Goal: Information Seeking & Learning: Learn about a topic

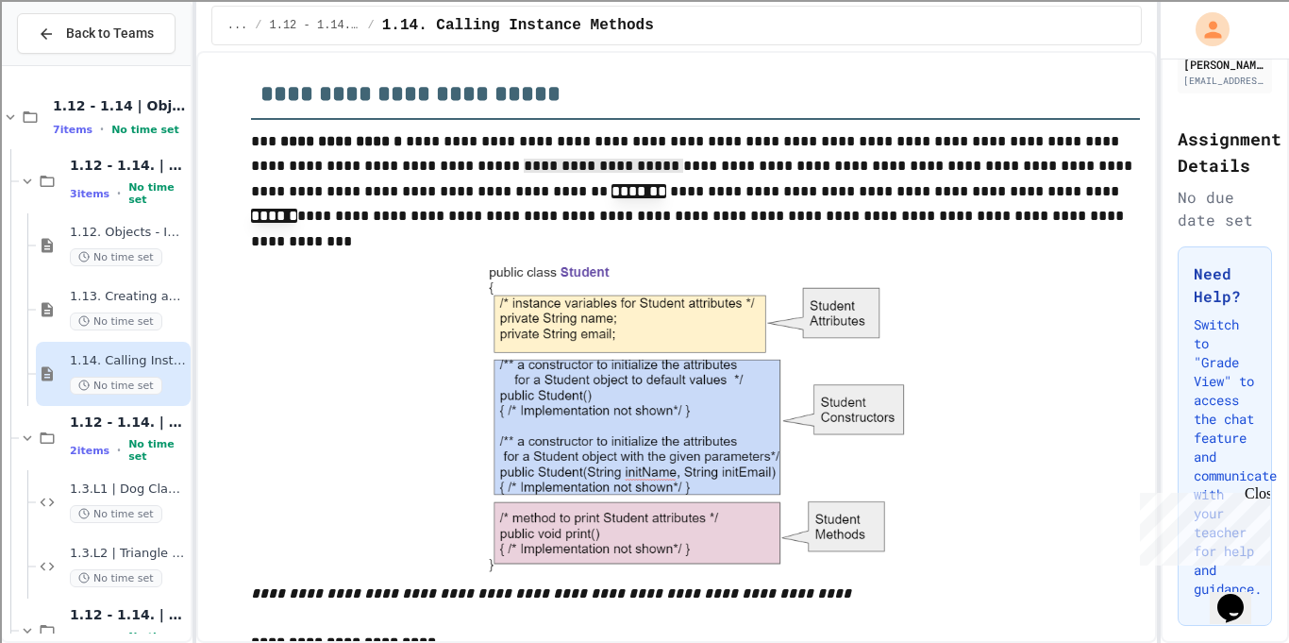
scroll to position [894, 0]
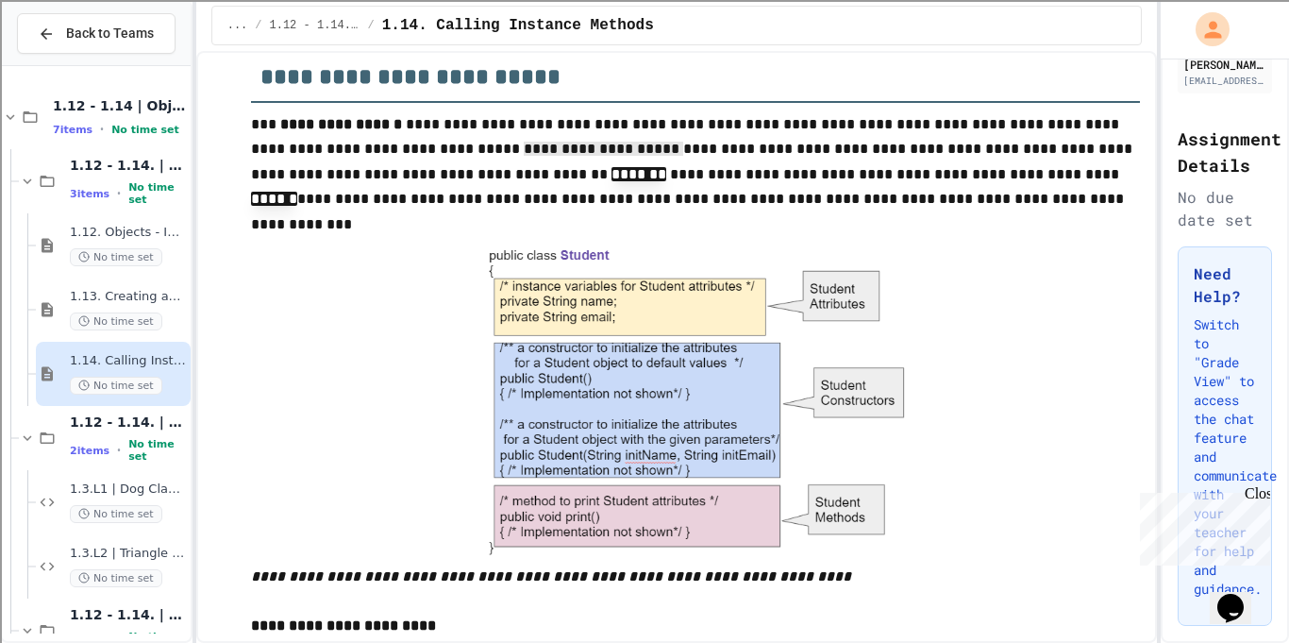
click at [1016, 319] on div at bounding box center [696, 400] width 890 height 331
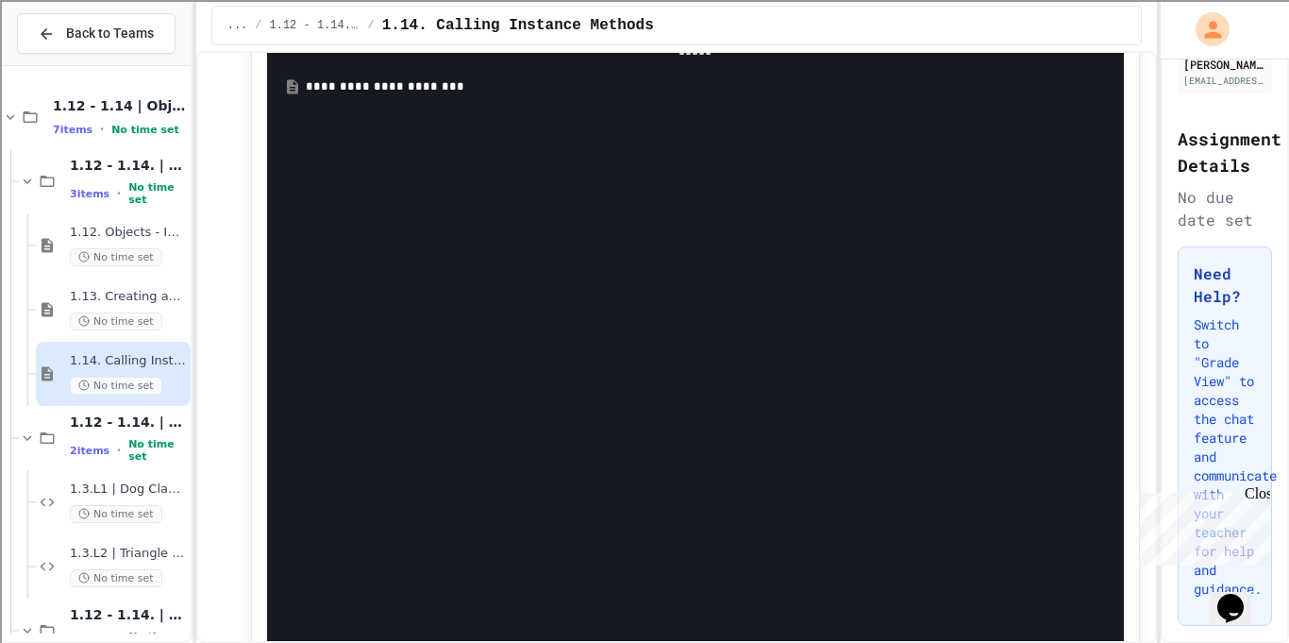
scroll to position [7144, 0]
click at [310, 86] on div "**********" at bounding box center [710, 92] width 808 height 19
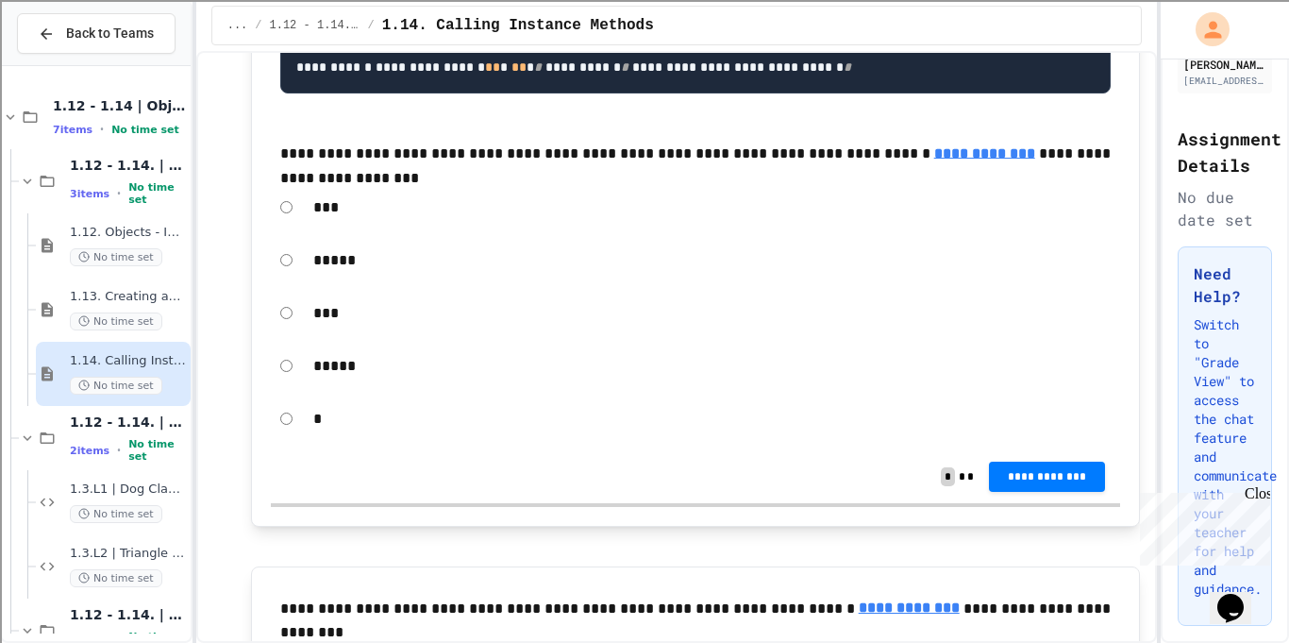
scroll to position [13708, 0]
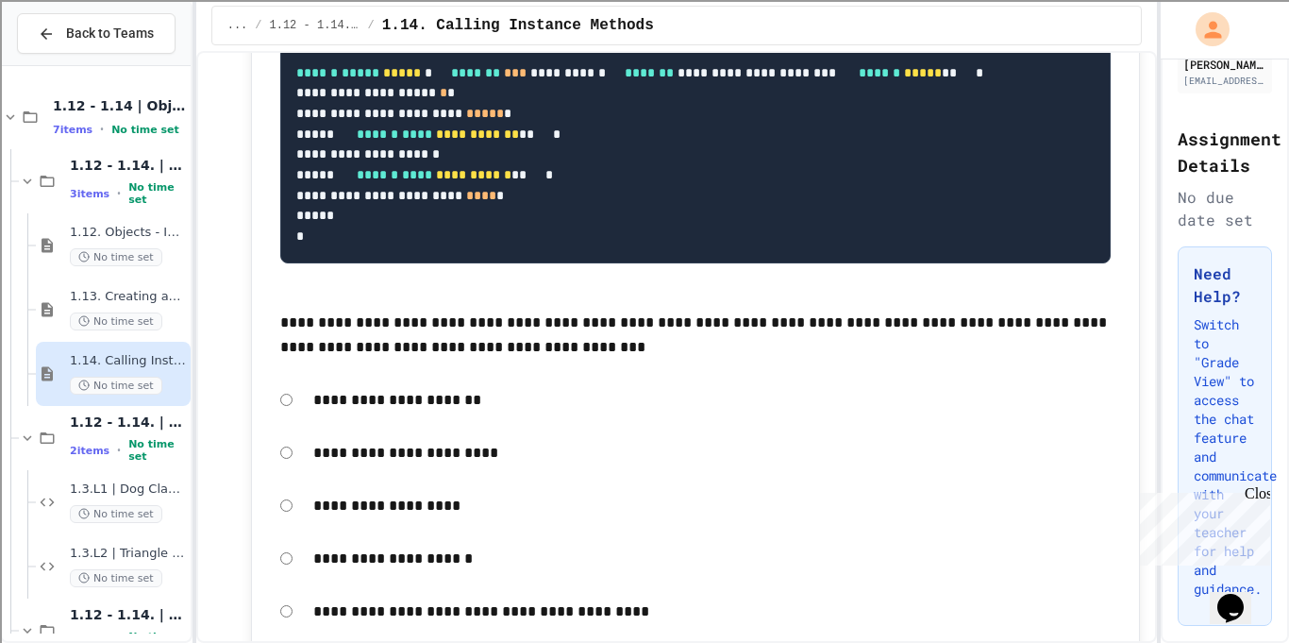
scroll to position [18239, 0]
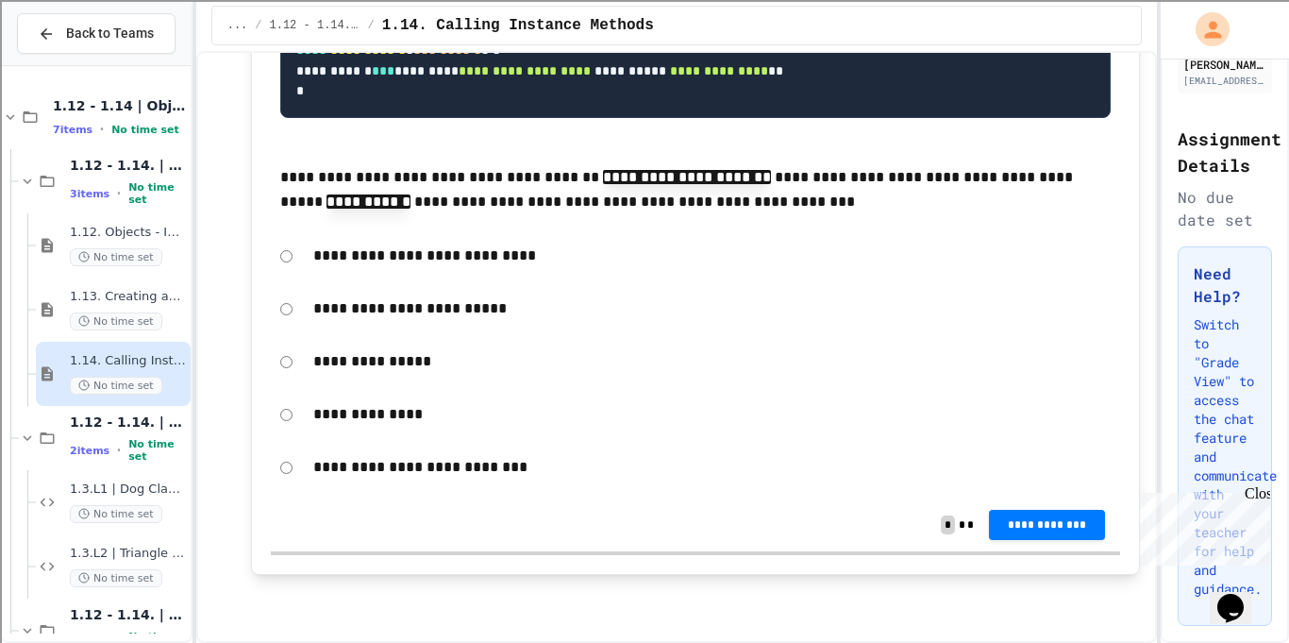
scroll to position [21656, 0]
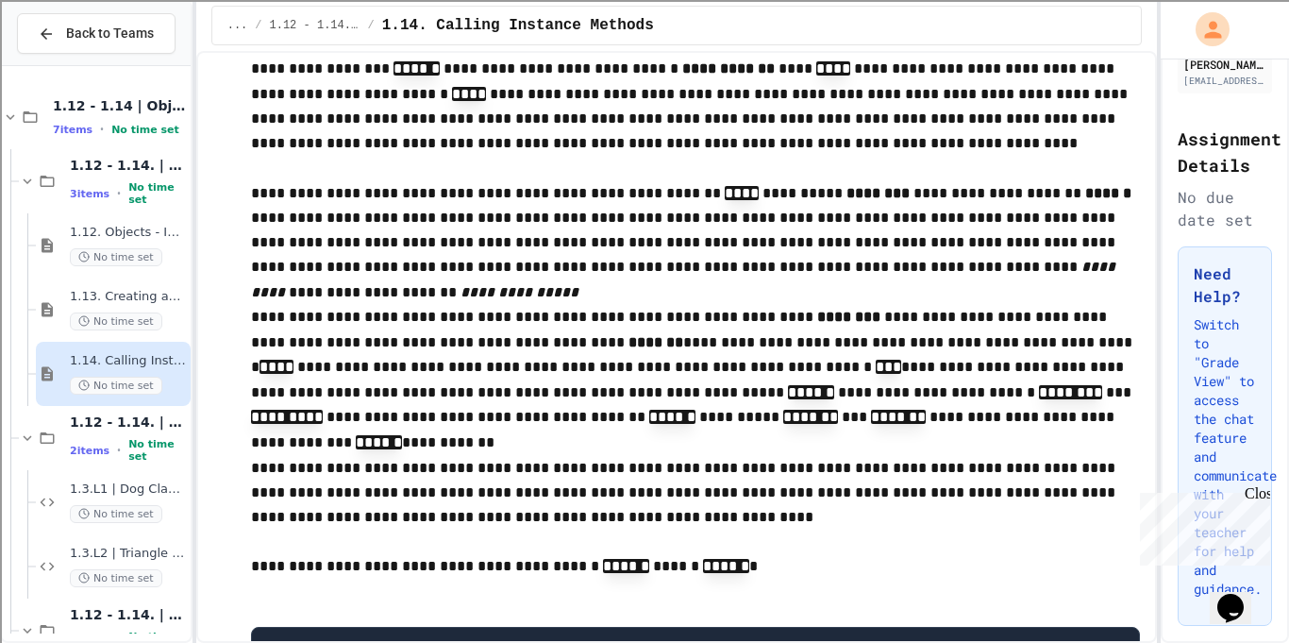
scroll to position [9347, 0]
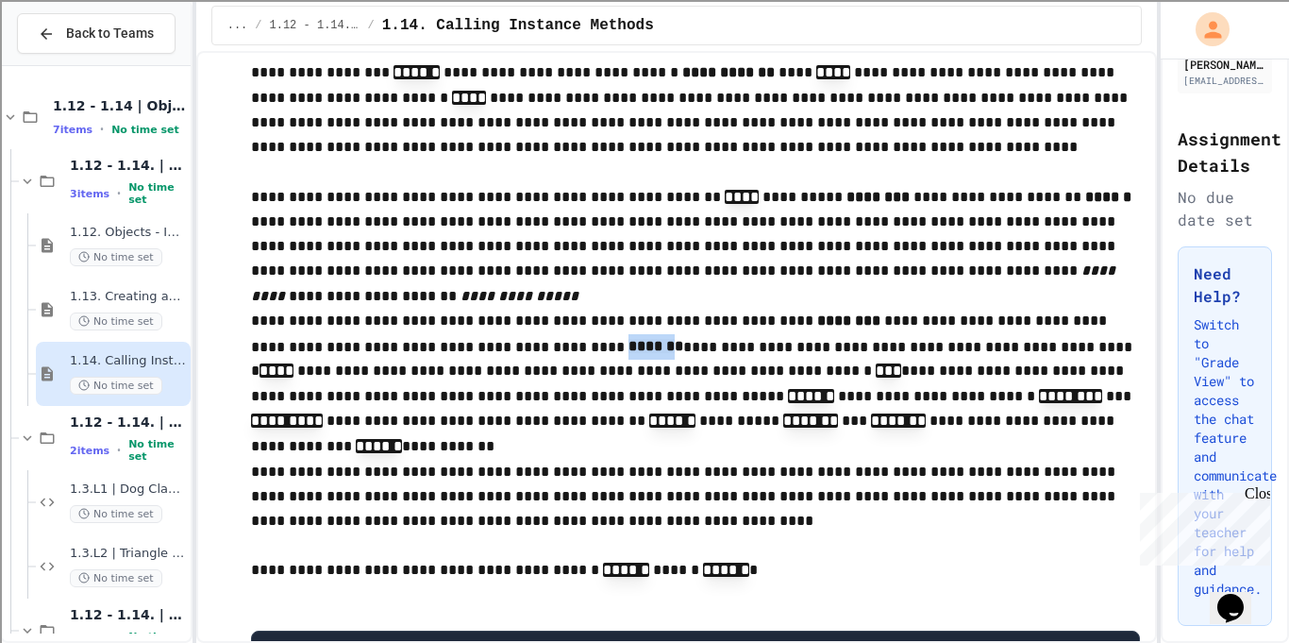
click at [786, 181] on p at bounding box center [696, 172] width 890 height 25
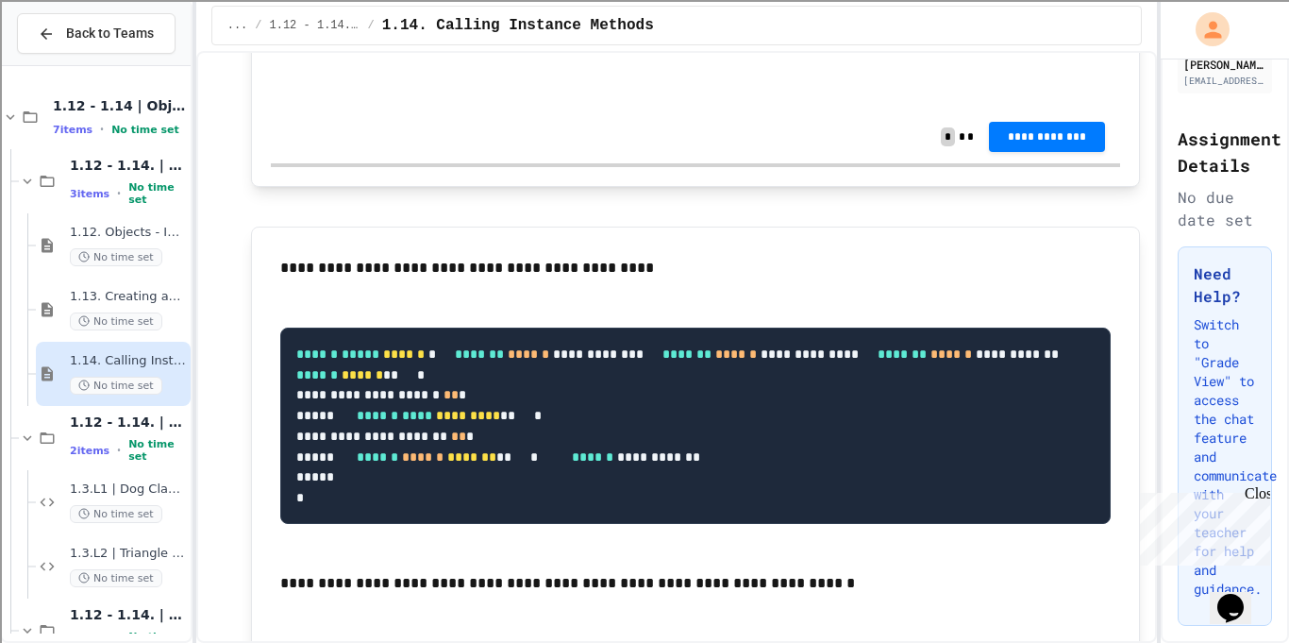
scroll to position [19993, 0]
